Goal: Information Seeking & Learning: Learn about a topic

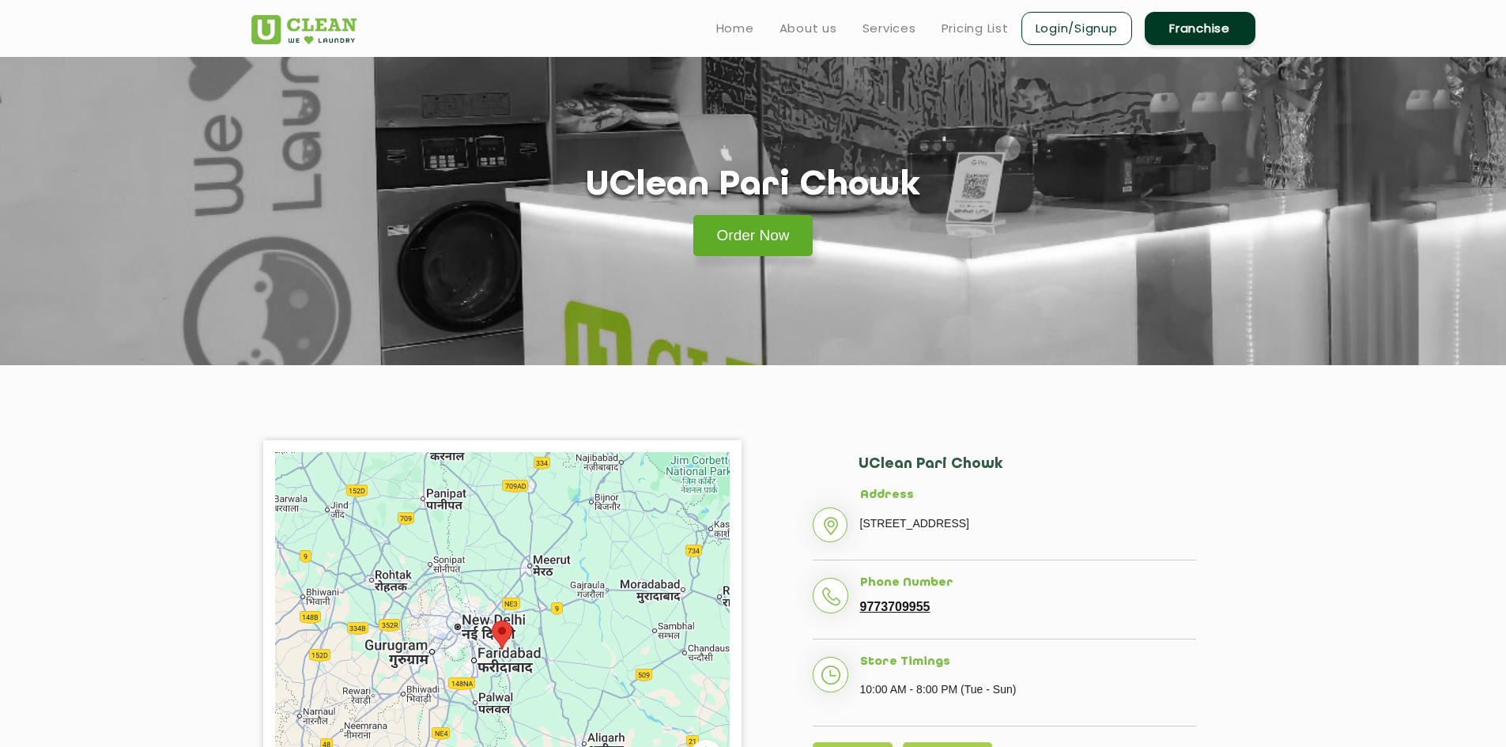
click at [730, 222] on link "Order Now" at bounding box center [753, 235] width 120 height 41
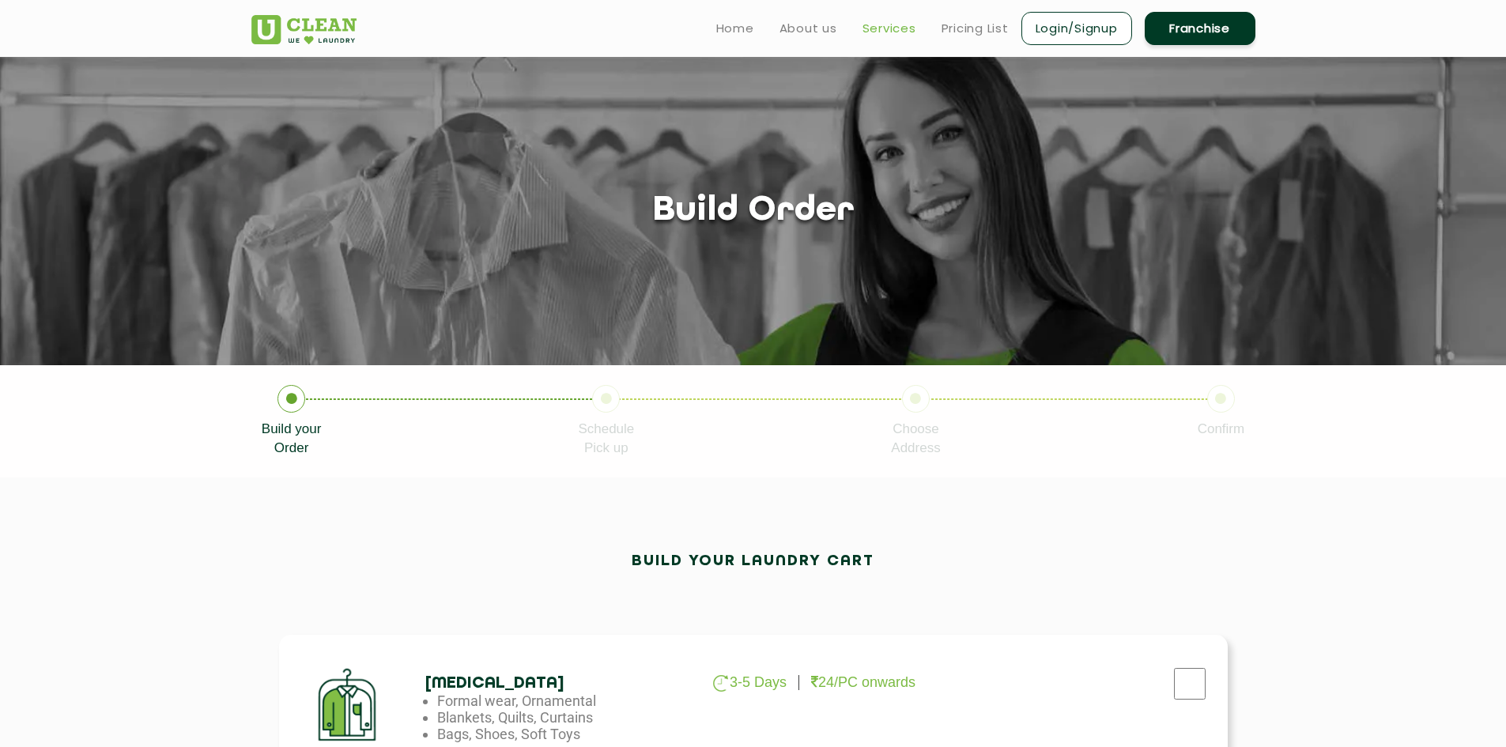
click at [896, 34] on link "Services" at bounding box center [889, 28] width 54 height 19
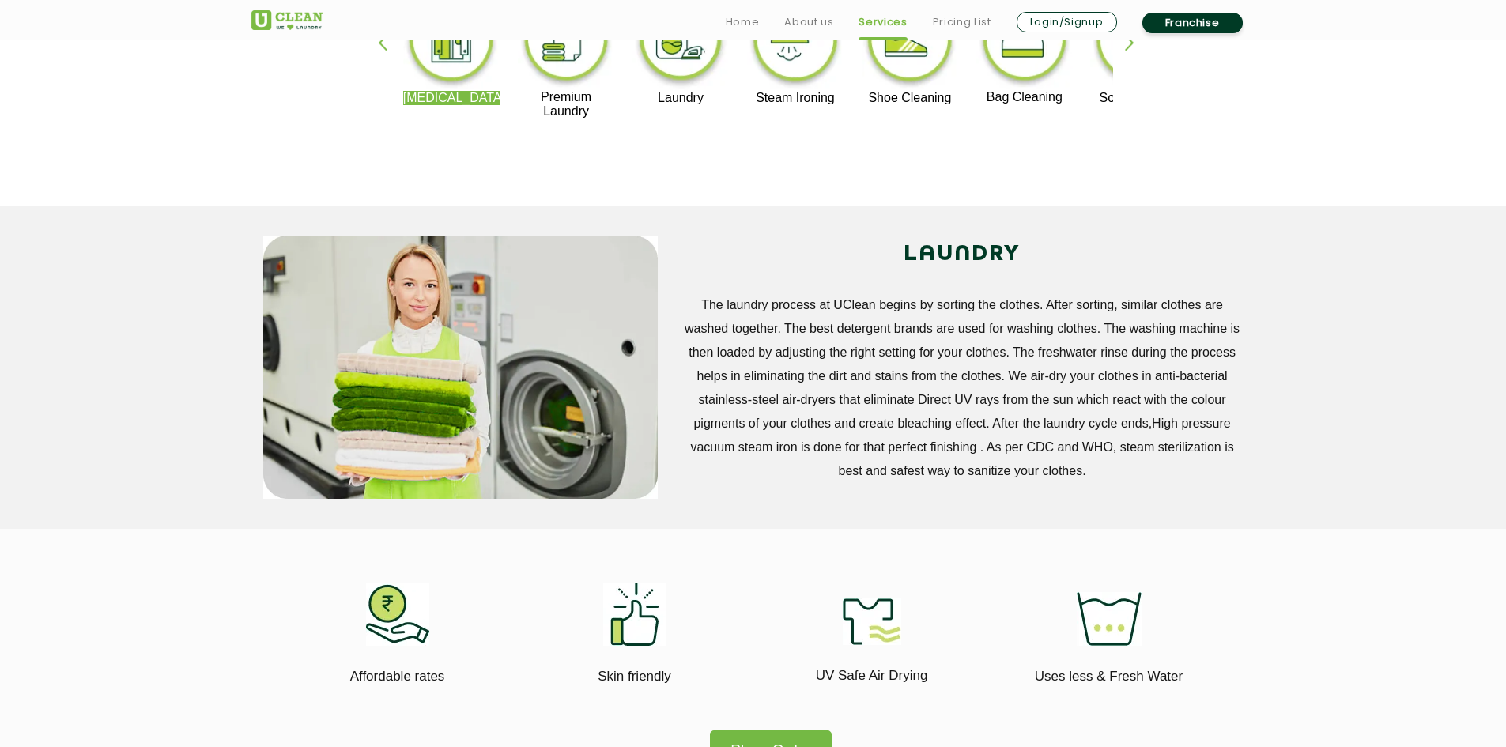
scroll to position [461, 0]
click at [150, 450] on section "LAUNDRY The laundry process at UClean begins by sorting the clothes. After sort…" at bounding box center [753, 366] width 1506 height 323
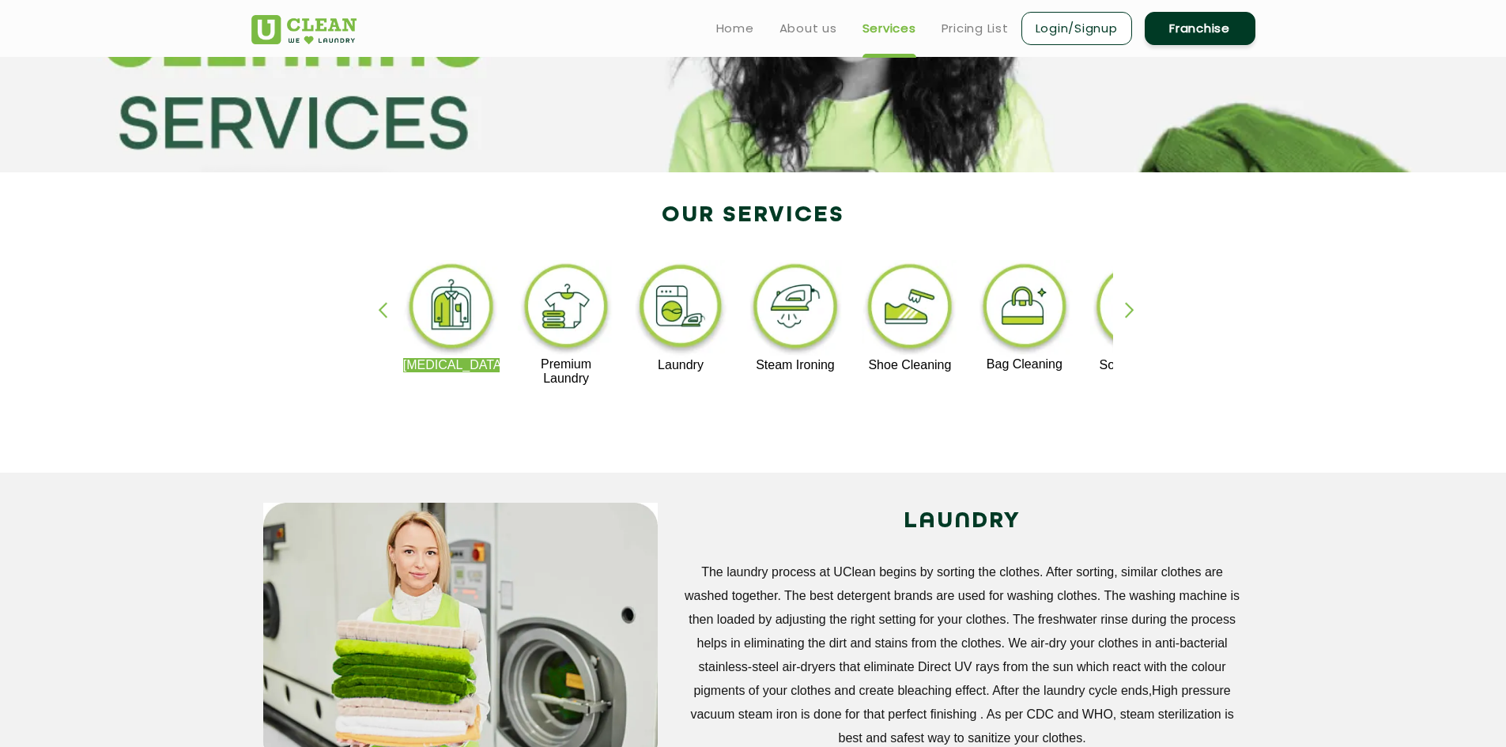
scroll to position [0, 0]
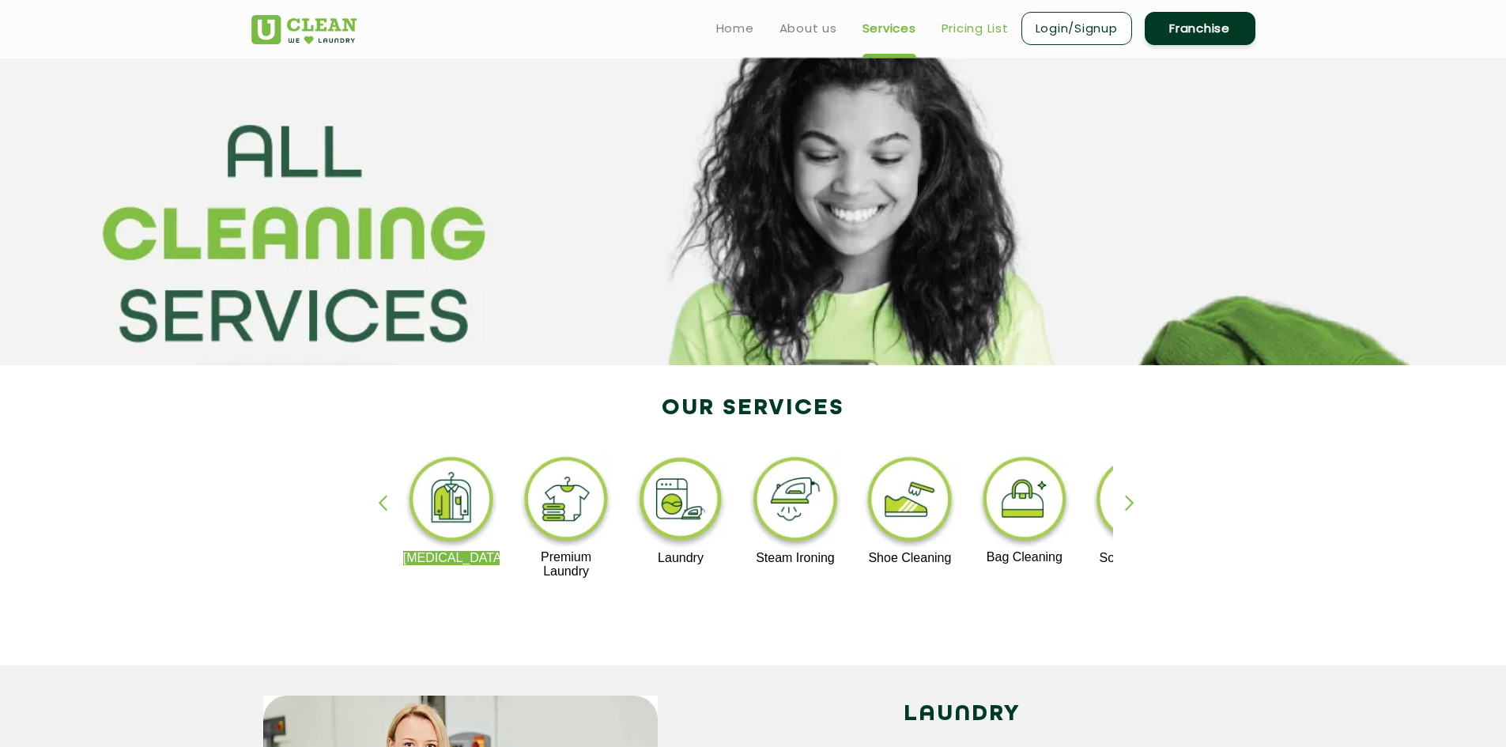
click at [966, 25] on link "Pricing List" at bounding box center [974, 28] width 67 height 19
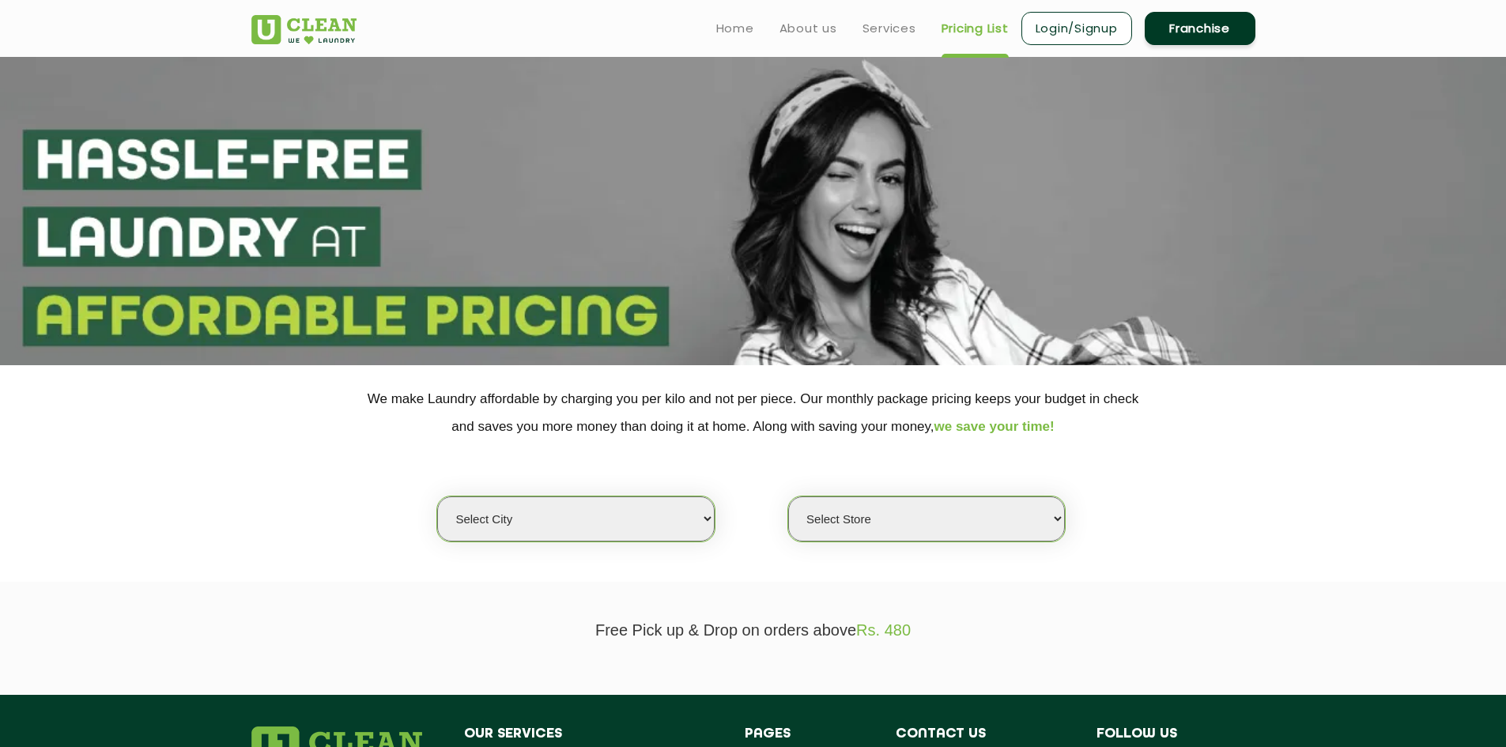
click at [527, 510] on select "Select city Aalo Agartala Agra Ahmedabad Akola Aligarh Alwar - UClean Select Am…" at bounding box center [575, 518] width 277 height 45
select select "3"
click at [437, 496] on select "Select city Aalo Agartala Agra Ahmedabad Akola Aligarh Alwar - UClean Select Am…" at bounding box center [575, 518] width 277 height 45
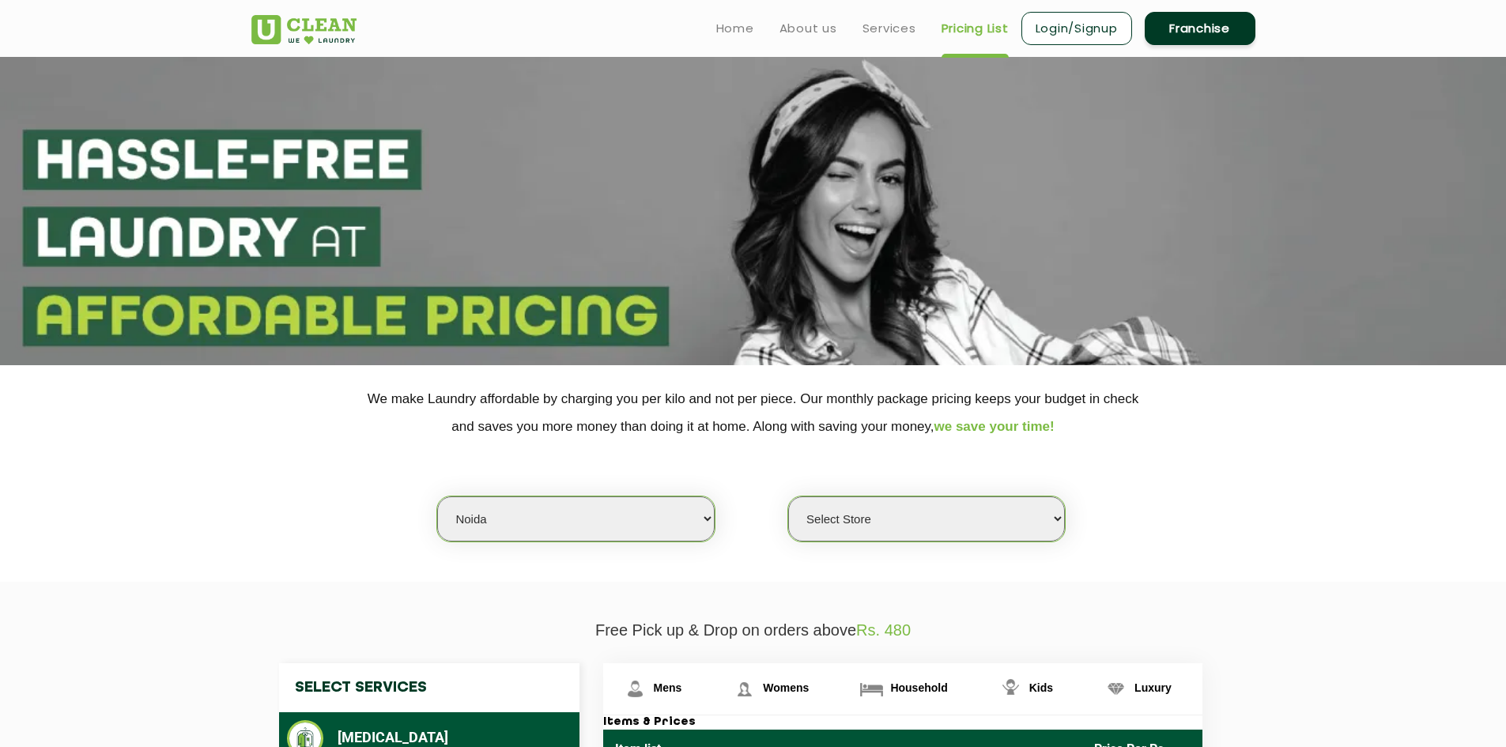
click at [876, 524] on select "Select Store UClean Sector 122 Noida UClean Pari Chowk UClean Techzone Greater …" at bounding box center [926, 518] width 277 height 45
select select "120"
click at [788, 496] on select "Select Store UClean Sector 122 Noida UClean Pari Chowk UClean Techzone Greater …" at bounding box center [926, 518] width 277 height 45
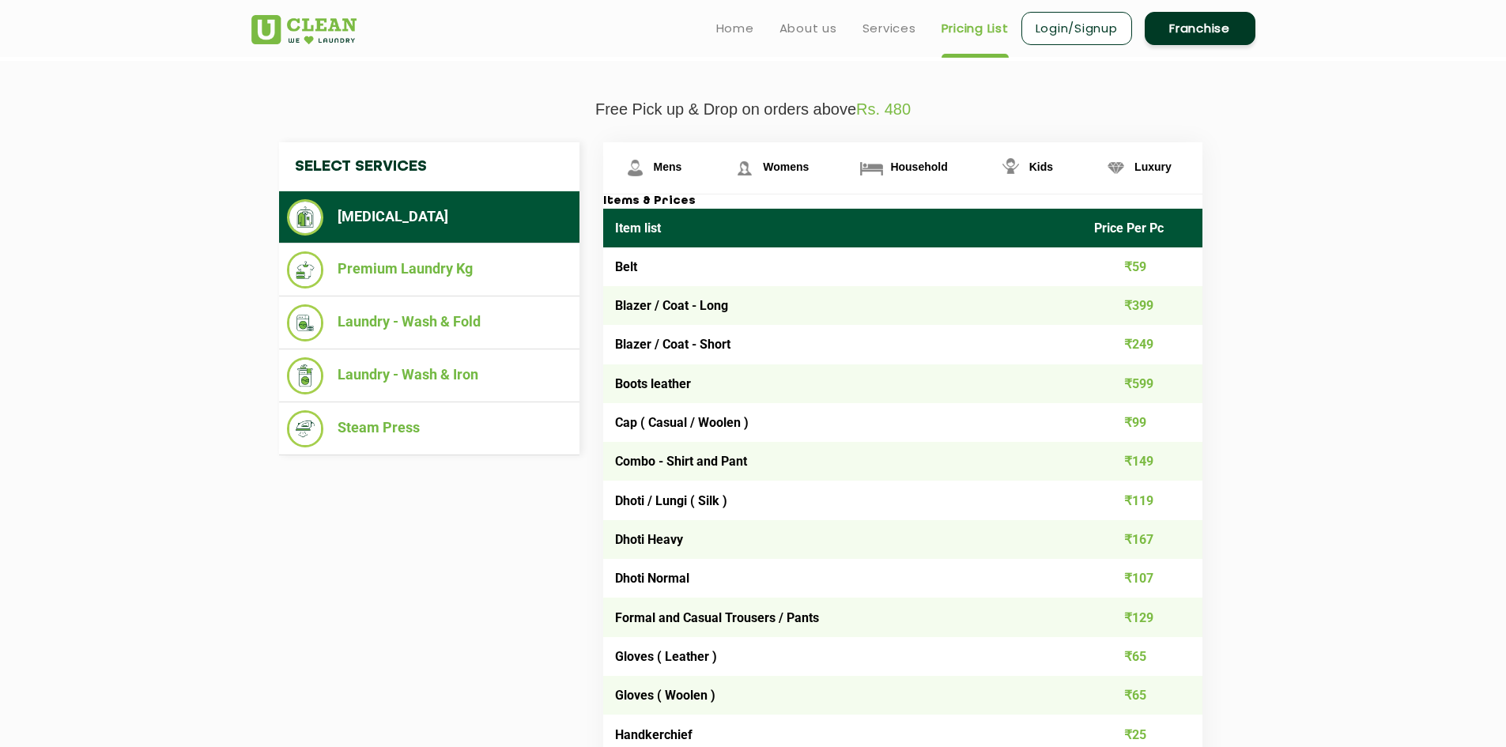
scroll to position [518, 0]
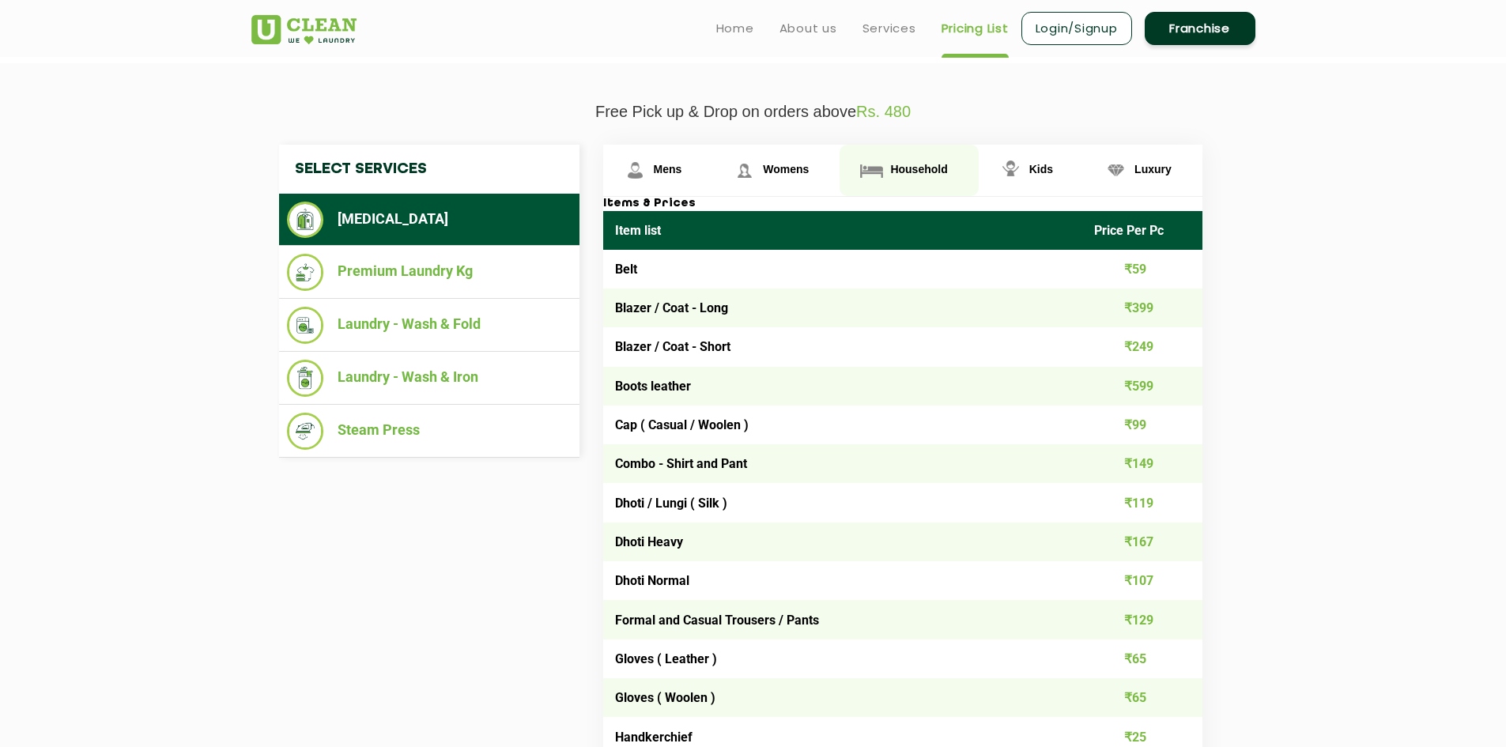
click at [682, 165] on span "Household" at bounding box center [668, 169] width 28 height 13
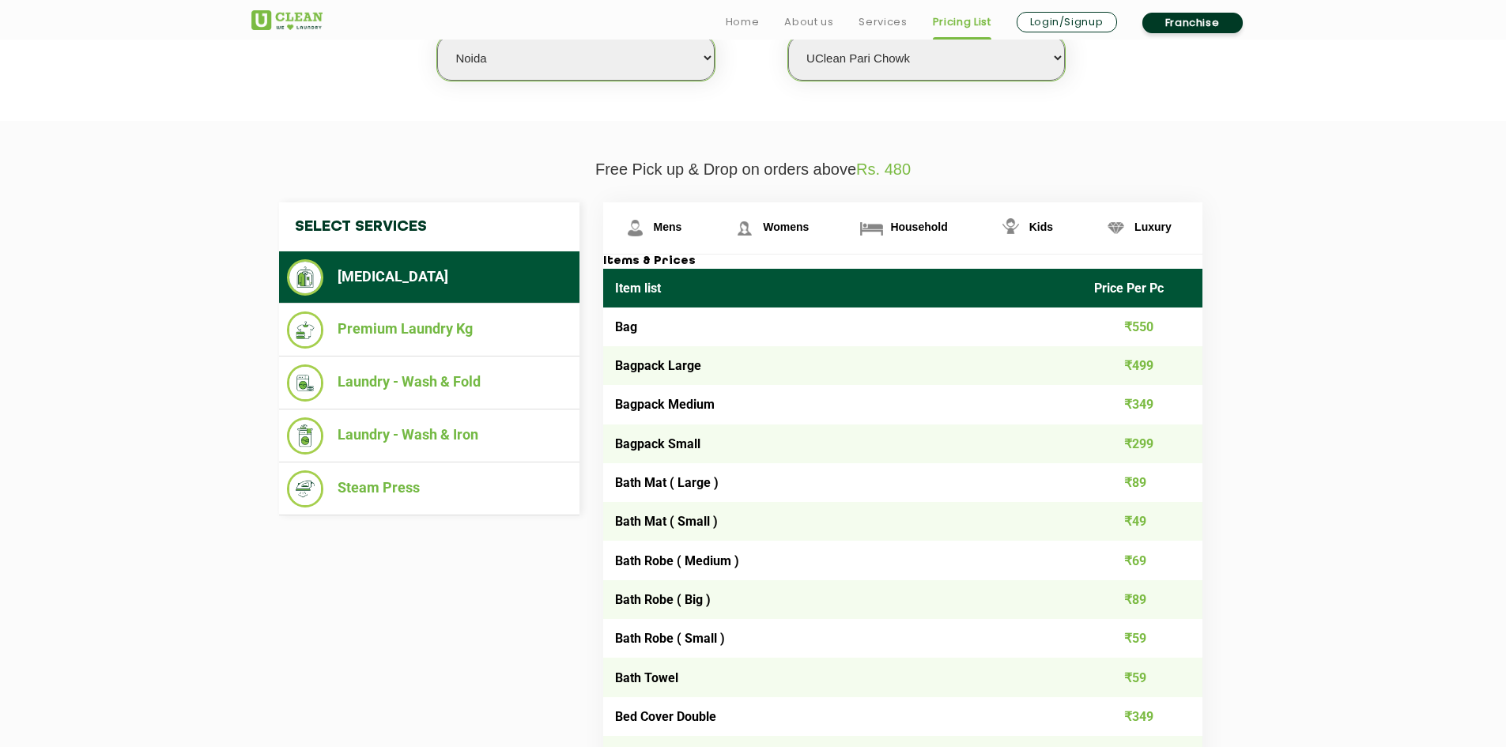
scroll to position [462, 0]
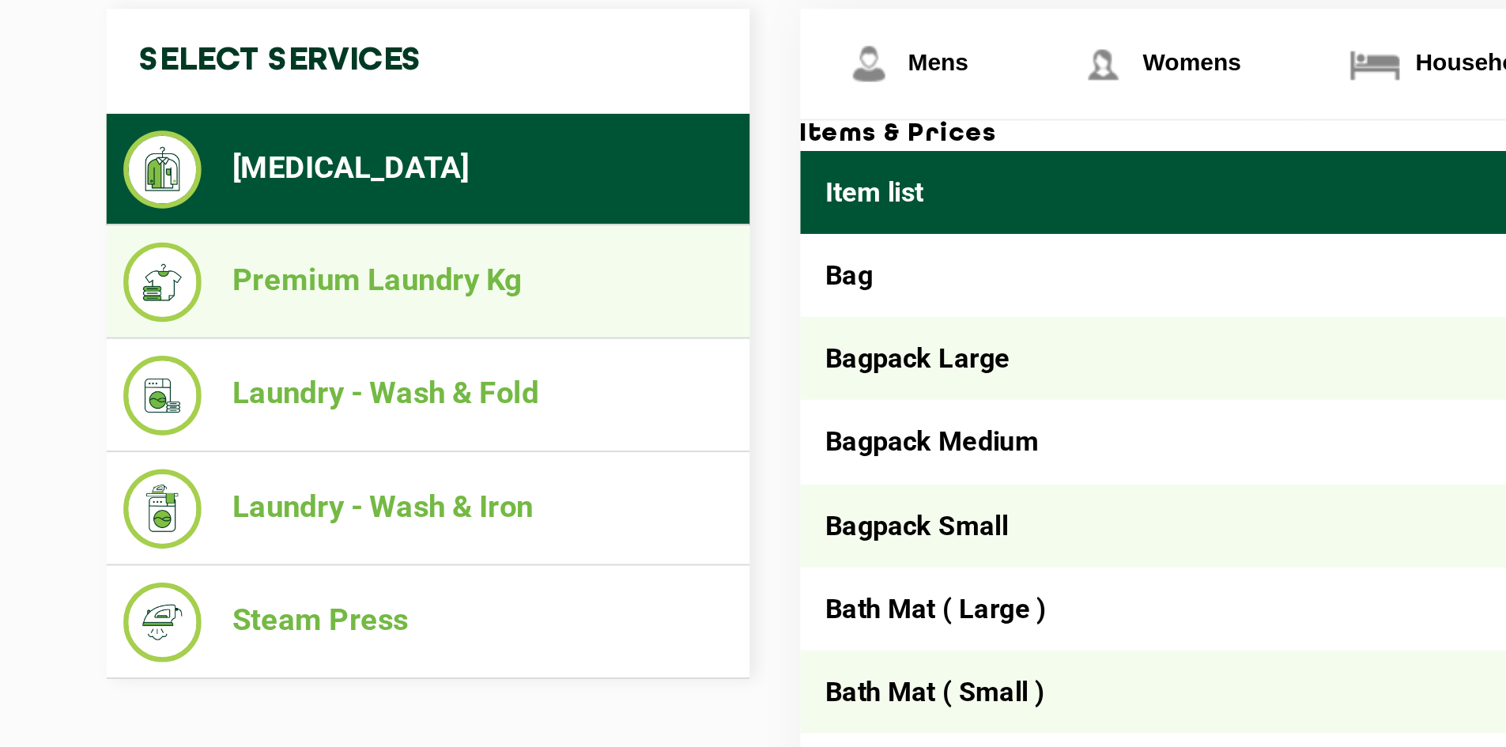
click at [428, 343] on li "Premium Laundry Kg" at bounding box center [429, 328] width 285 height 37
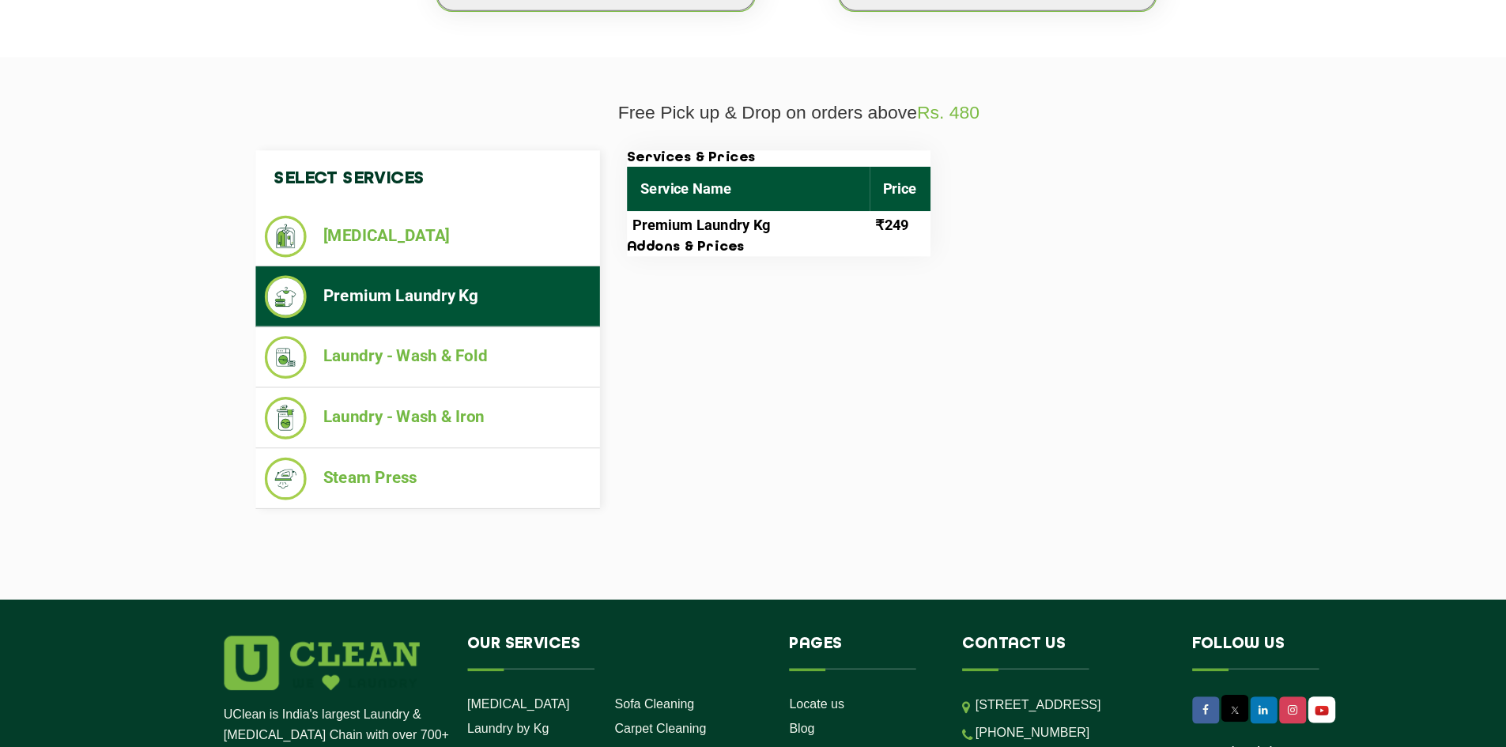
scroll to position [462, 0]
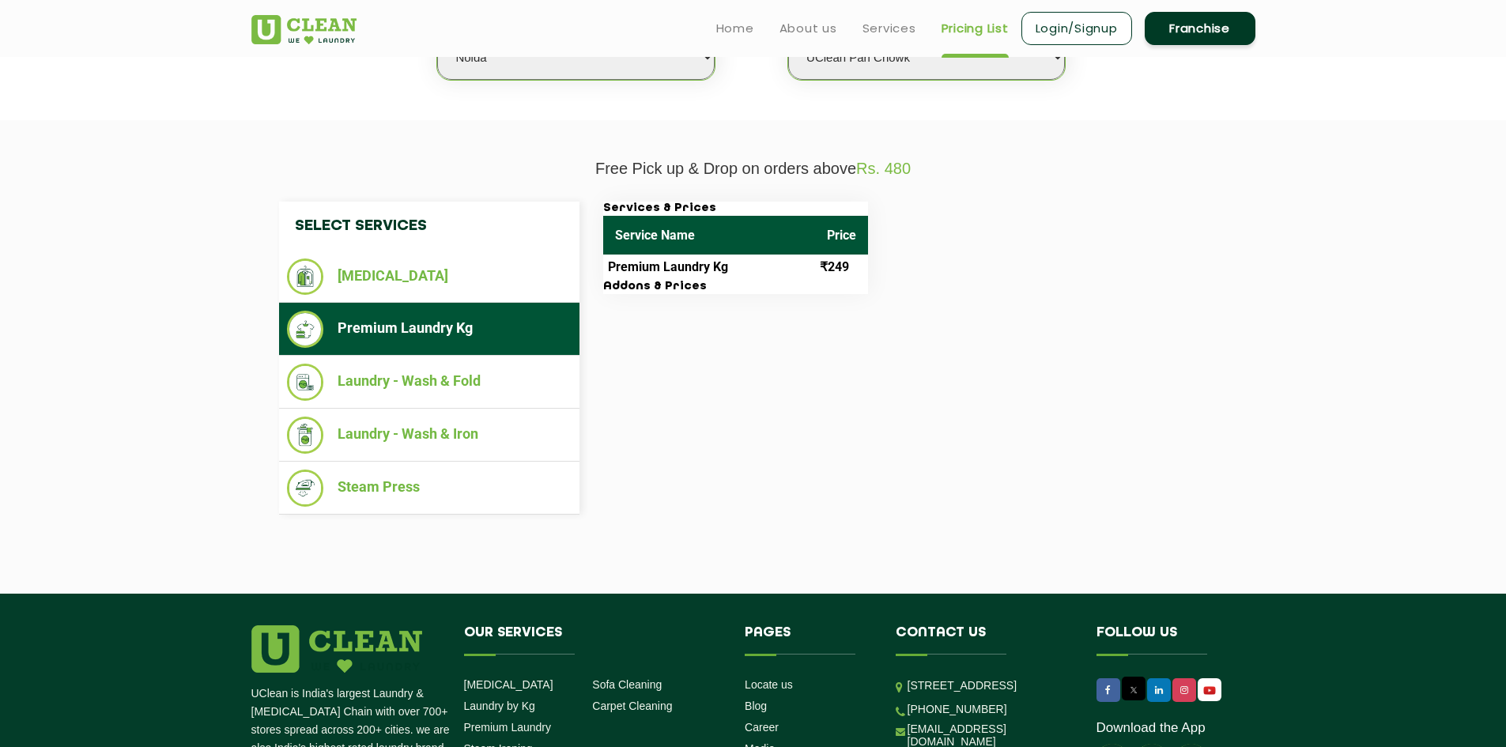
click at [844, 264] on td "₹249" at bounding box center [841, 266] width 53 height 25
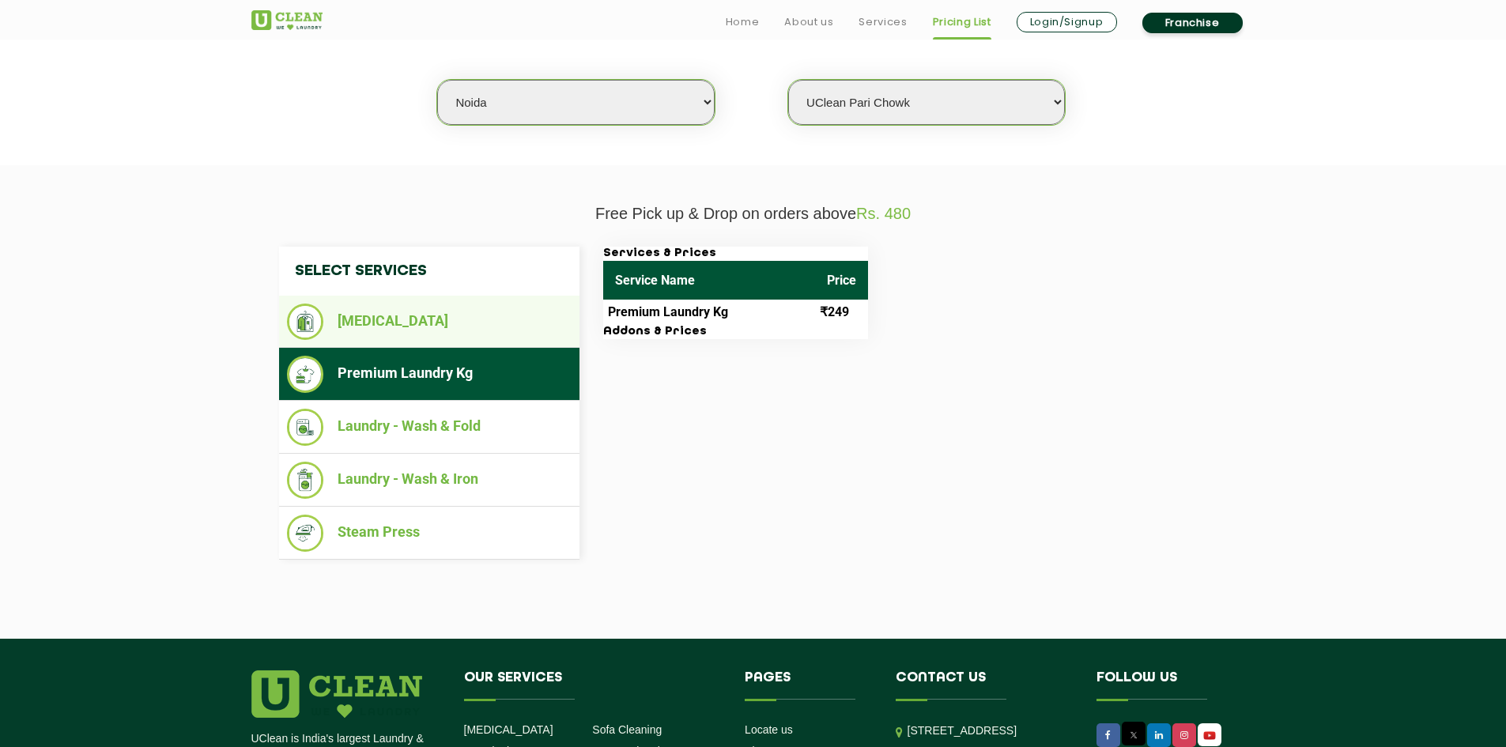
scroll to position [418, 0]
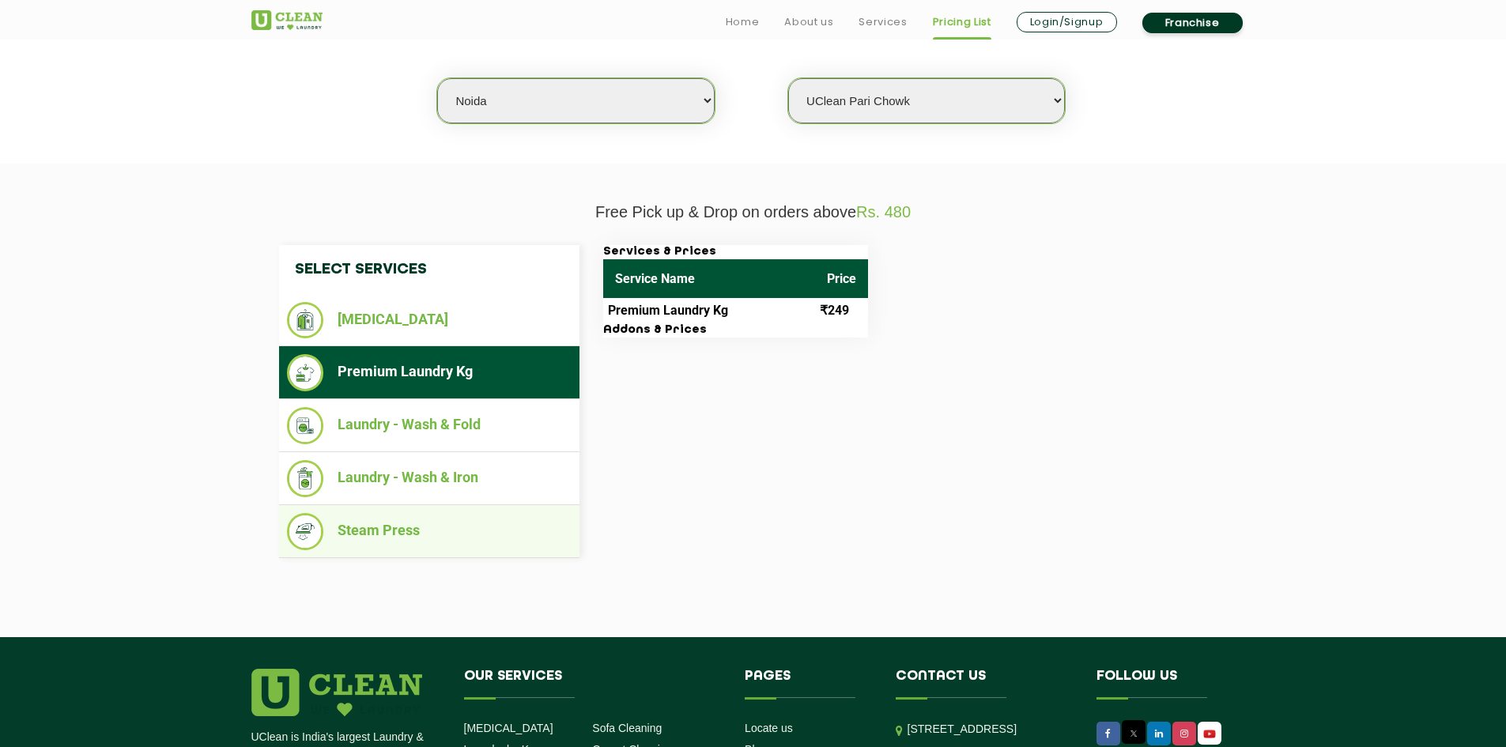
click at [337, 521] on li "Steam Press" at bounding box center [429, 531] width 285 height 37
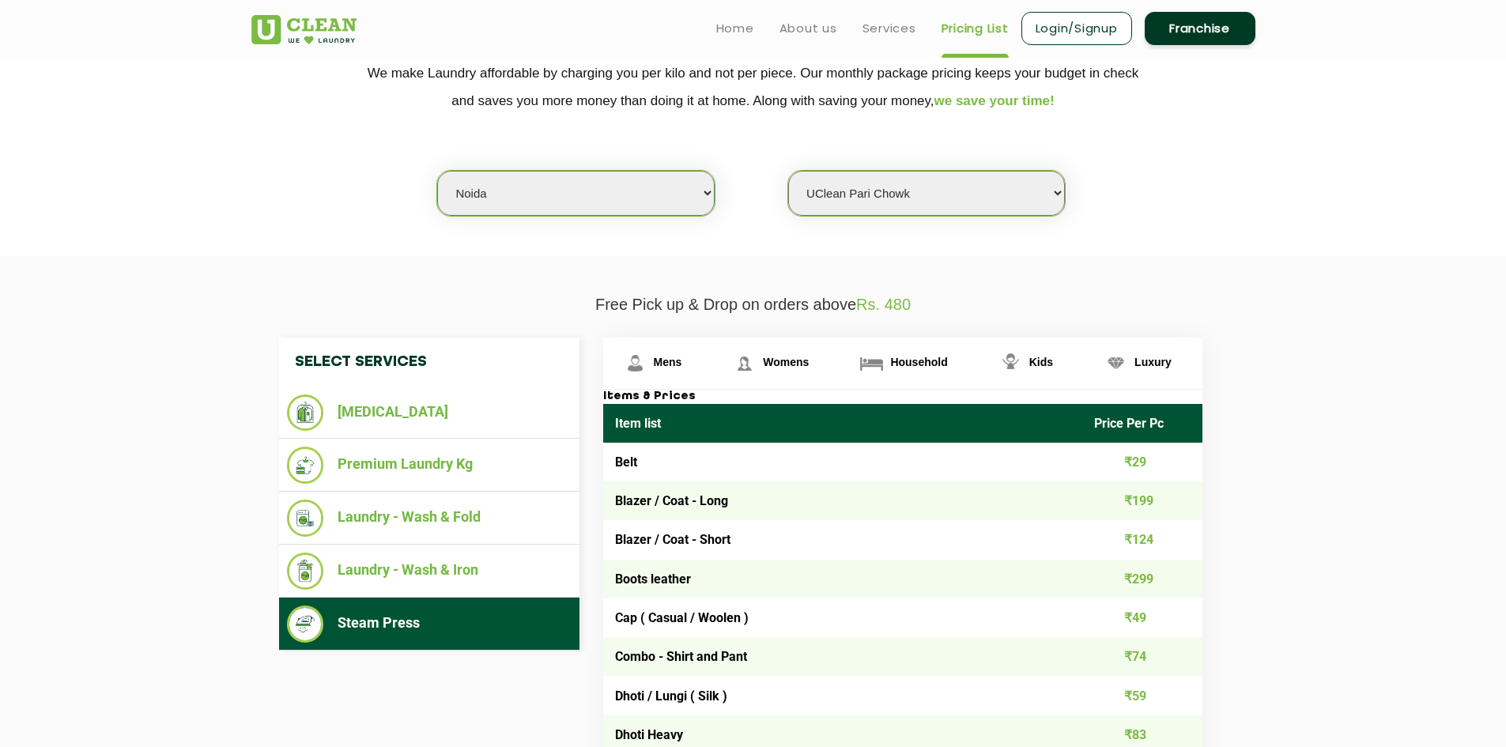
scroll to position [300, 0]
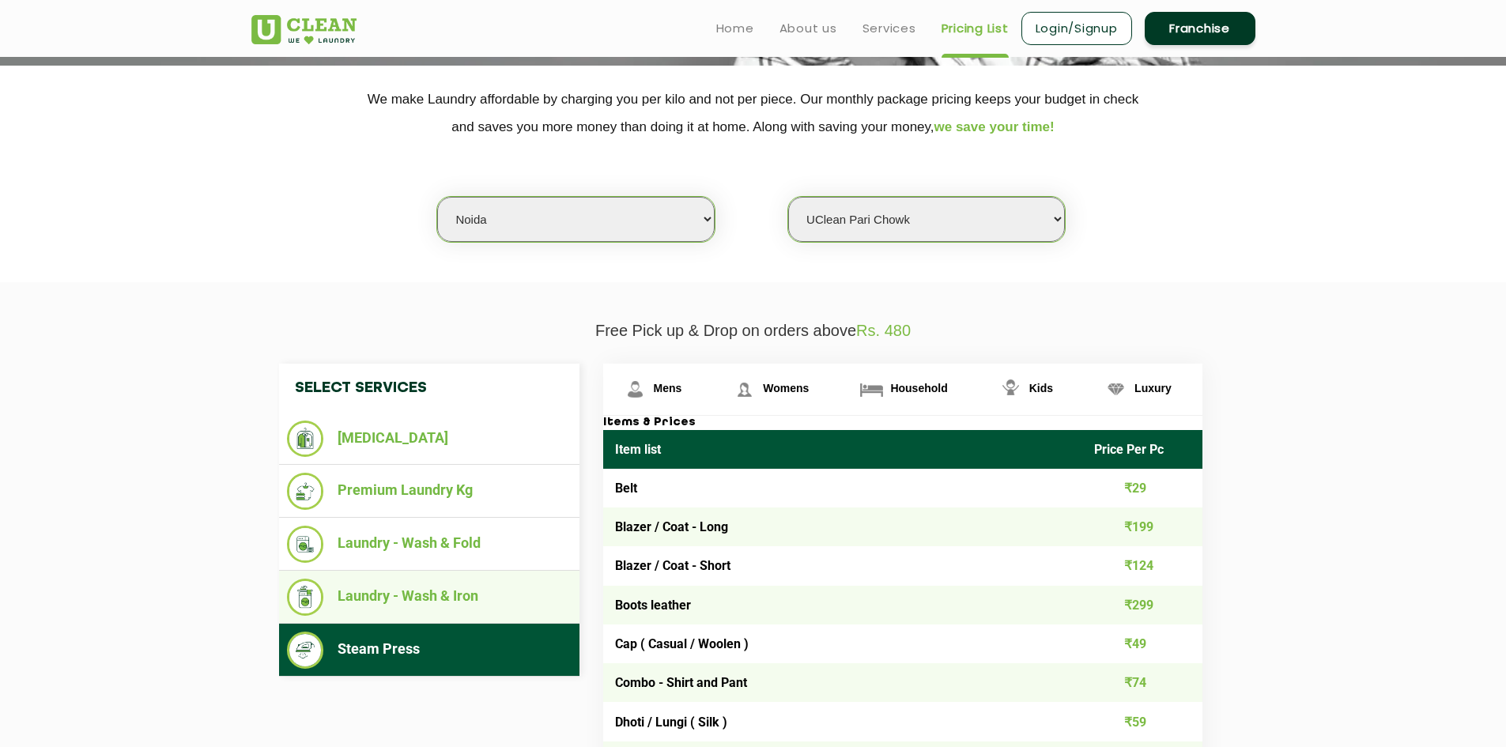
click at [398, 579] on li "Laundry - Wash & Iron" at bounding box center [429, 597] width 285 height 37
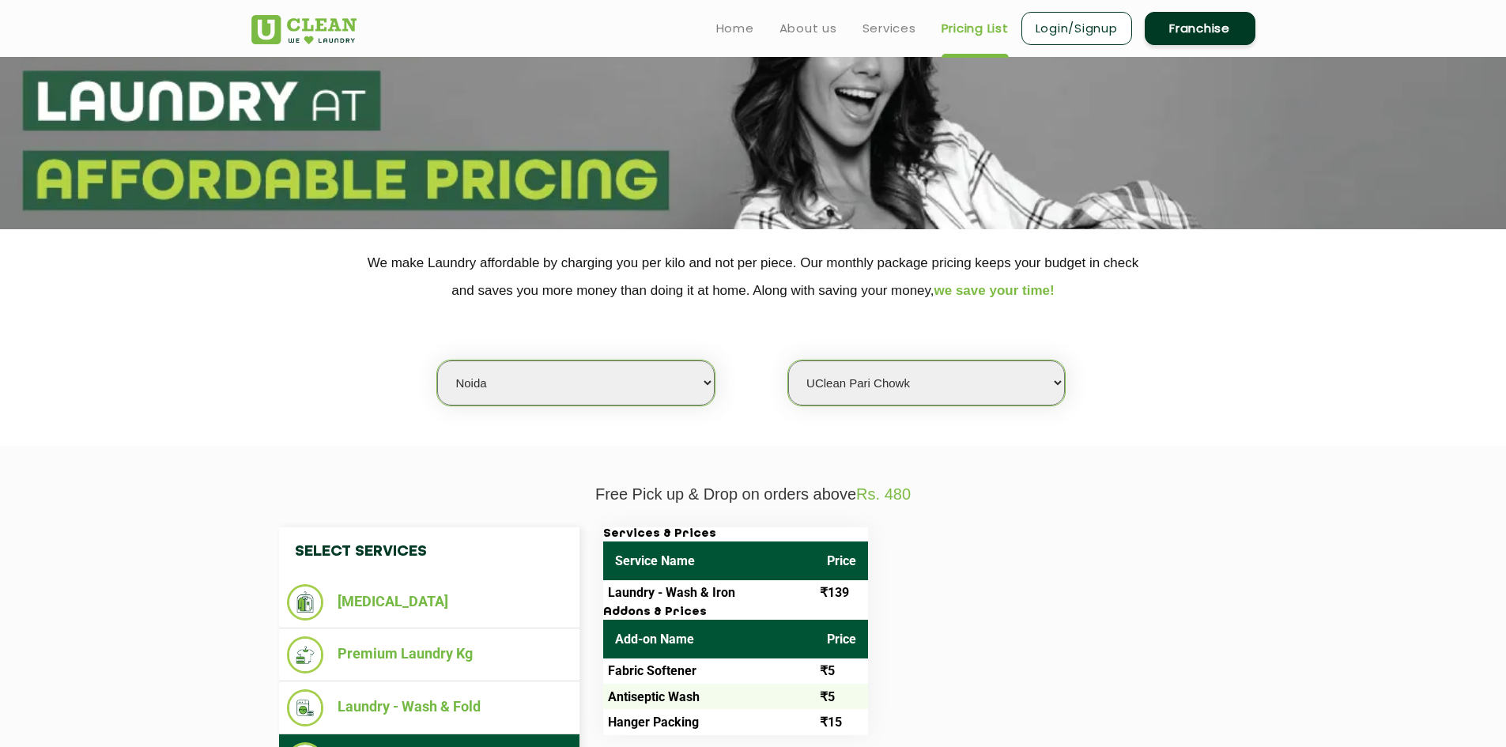
scroll to position [0, 0]
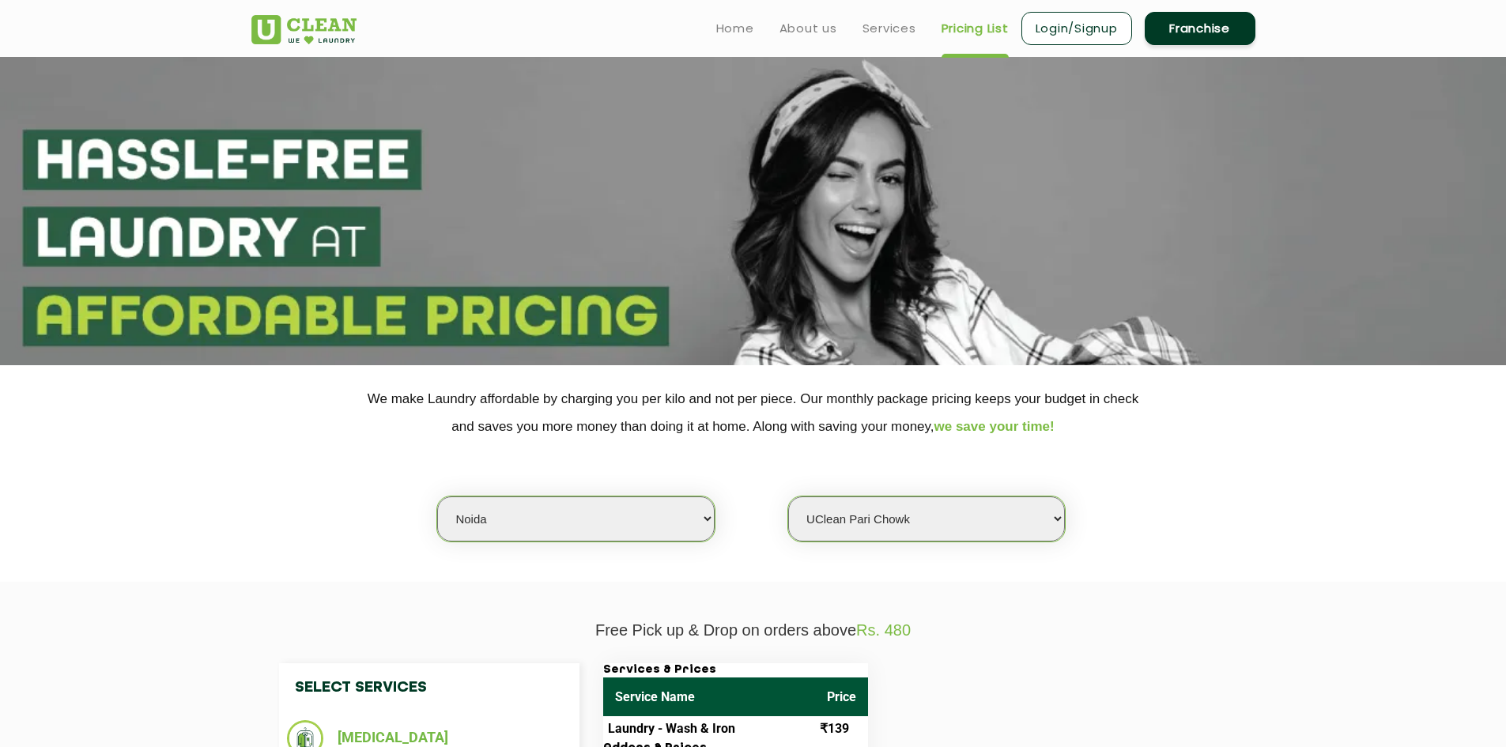
click at [297, 32] on img at bounding box center [303, 29] width 105 height 29
